Goal: Task Accomplishment & Management: Use online tool/utility

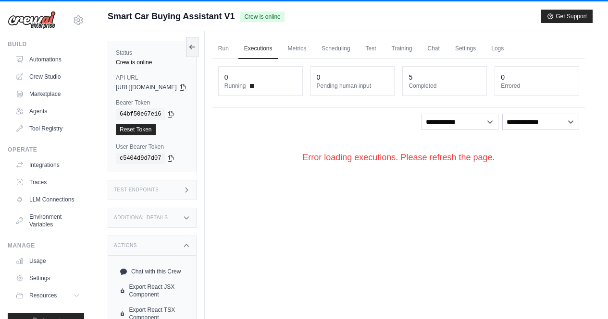
drag, startPoint x: 721, startPoint y: 1, endPoint x: 249, endPoint y: 231, distance: 525.4
click at [249, 231] on div "Run Executions Metrics Scheduling Test Training Chat Settings Logs 0 Running 0 …" at bounding box center [399, 190] width 388 height 319
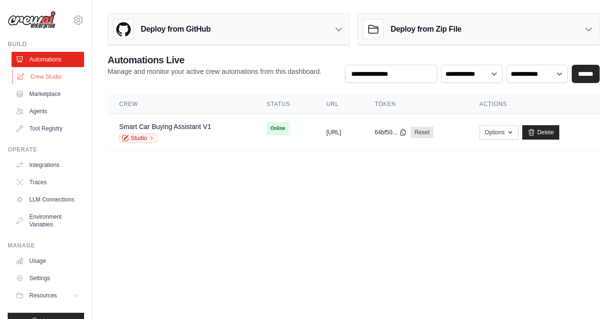
click at [45, 73] on link "Crew Studio" at bounding box center [48, 76] width 73 height 15
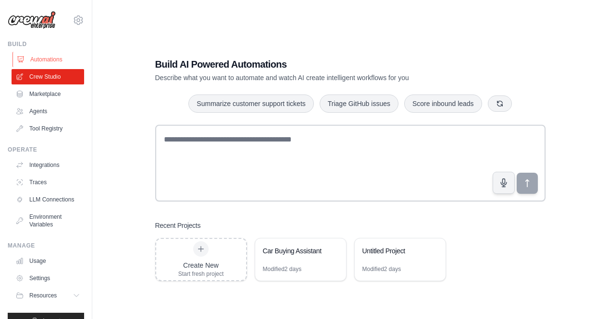
click at [57, 61] on link "Automations" at bounding box center [48, 59] width 73 height 15
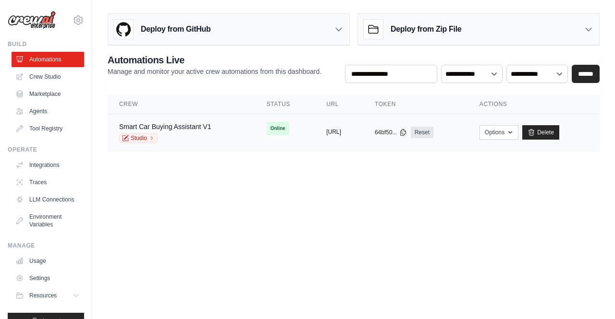
click at [326, 136] on div "copied https://smart-car-buying-assistant-" at bounding box center [338, 133] width 25 height 8
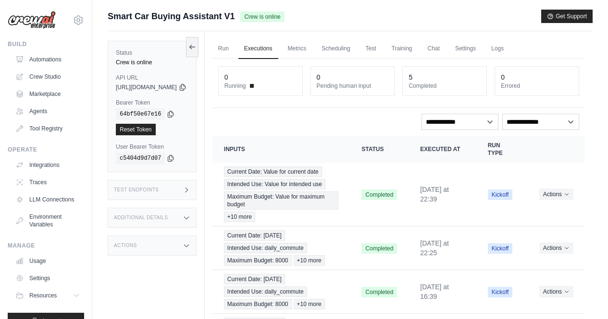
click at [173, 85] on span "https://smart-car-buying-assistant-v1-5e63524c-b04a-e899e149.crewai.com" at bounding box center [146, 88] width 61 height 8
click at [186, 86] on icon at bounding box center [183, 87] width 8 height 8
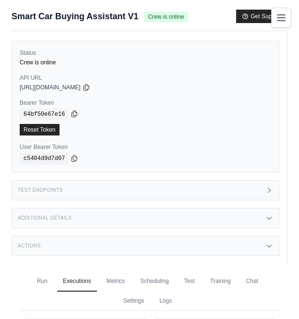
click at [72, 113] on icon at bounding box center [74, 114] width 5 height 6
drag, startPoint x: 68, startPoint y: 160, endPoint x: 57, endPoint y: 168, distance: 13.7
click at [71, 160] on icon at bounding box center [75, 159] width 8 height 8
click at [98, 34] on div "Status Crew is online API URL copied https://smart-car-buying-assistant-v1-5e63…" at bounding box center [150, 147] width 276 height 232
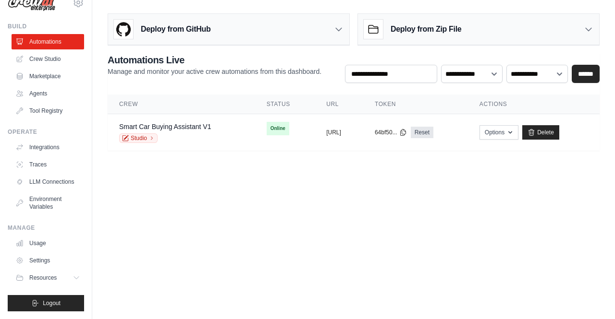
scroll to position [25, 0]
click at [63, 275] on button "Resources" at bounding box center [48, 277] width 73 height 15
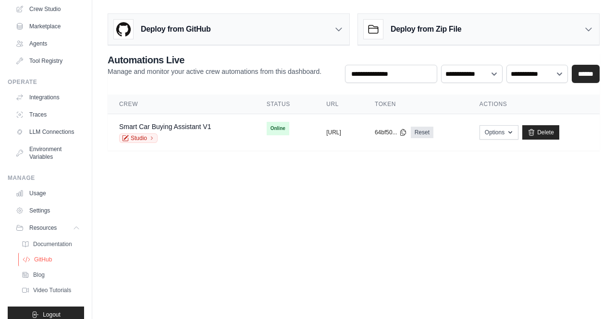
scroll to position [87, 0]
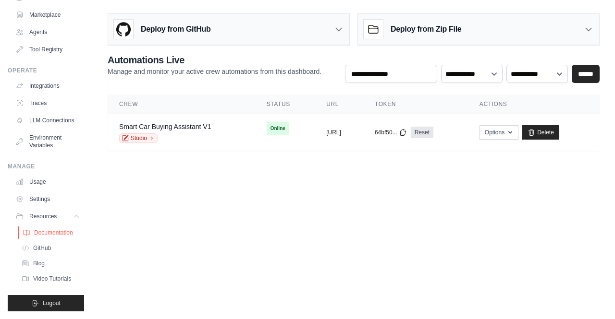
click at [53, 233] on span "Documentation" at bounding box center [53, 233] width 39 height 8
click at [306, 131] on button "Options" at bounding box center [498, 132] width 39 height 14
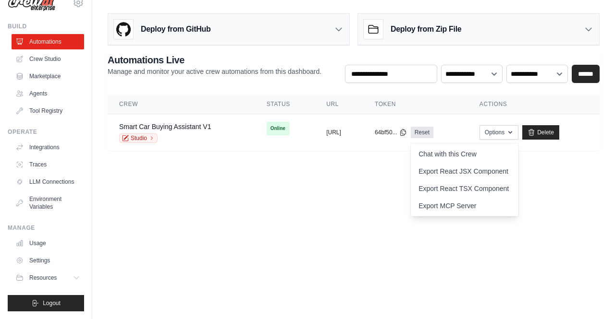
click at [263, 194] on body "jsanthoshreddy2000@gmail.com Settings Build Automations Crew Studio" at bounding box center [307, 159] width 615 height 319
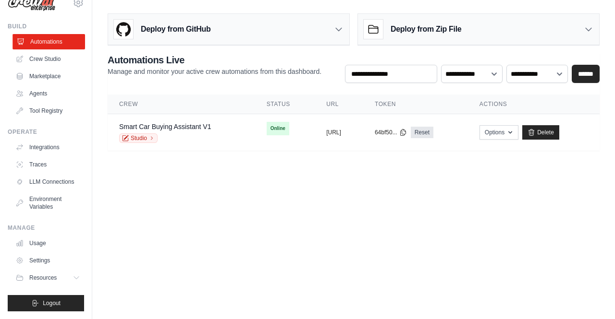
click at [47, 36] on link "Automations" at bounding box center [48, 41] width 73 height 15
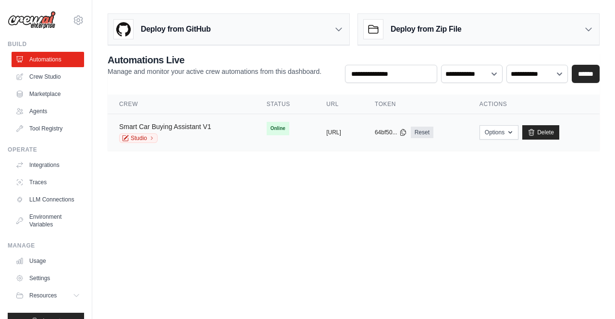
click at [197, 126] on link "Smart Car Buying Assistant V1" at bounding box center [165, 127] width 92 height 8
click at [151, 139] on icon at bounding box center [152, 138] width 6 height 6
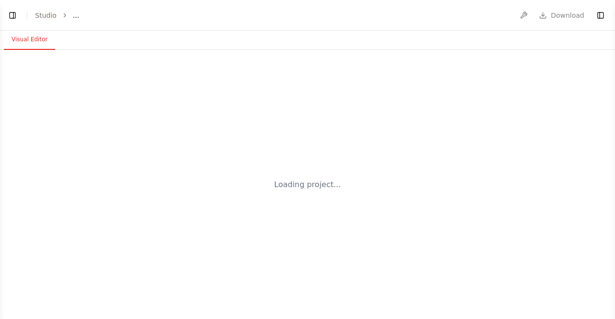
select select "****"
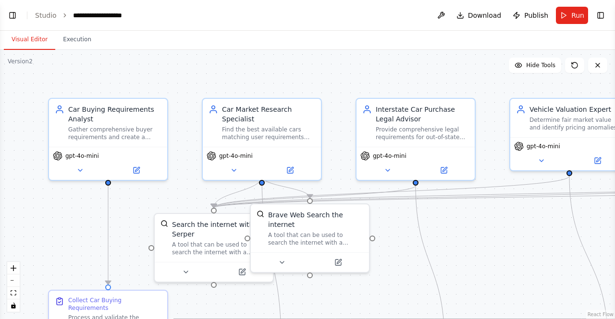
scroll to position [13622, 0]
click at [533, 11] on span "Publish" at bounding box center [536, 16] width 24 height 10
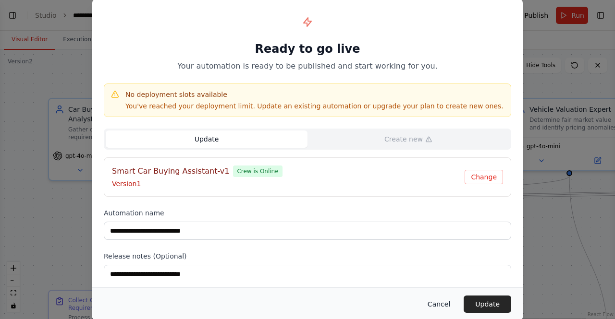
click at [438, 301] on button "Cancel" at bounding box center [439, 304] width 38 height 17
